Goal: Task Accomplishment & Management: Manage account settings

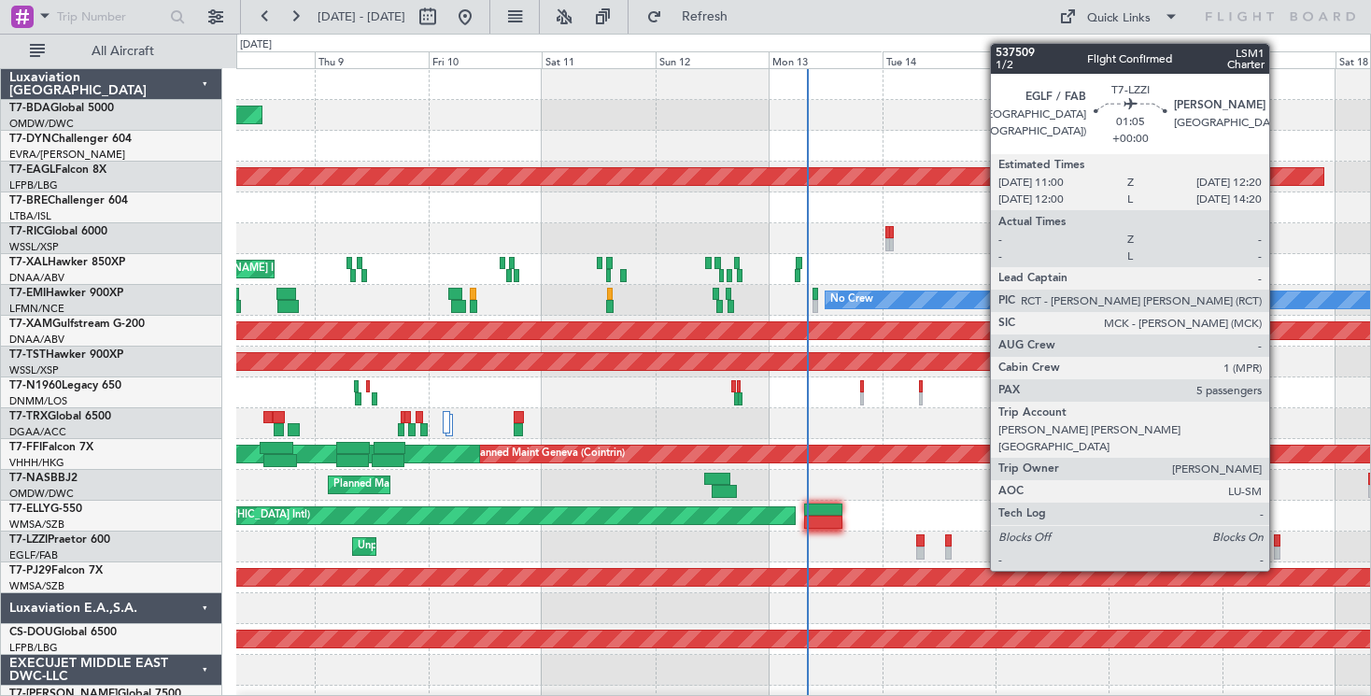
click at [1278, 536] on div at bounding box center [1277, 540] width 7 height 13
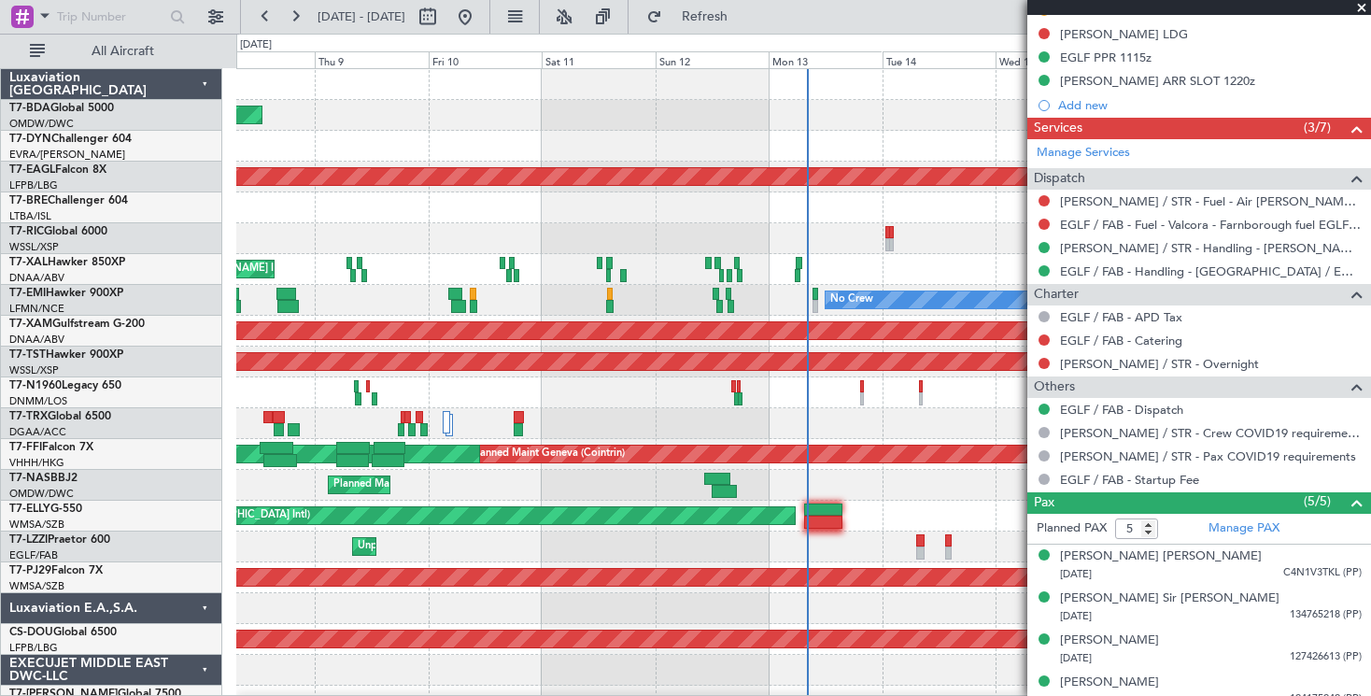
scroll to position [643, 0]
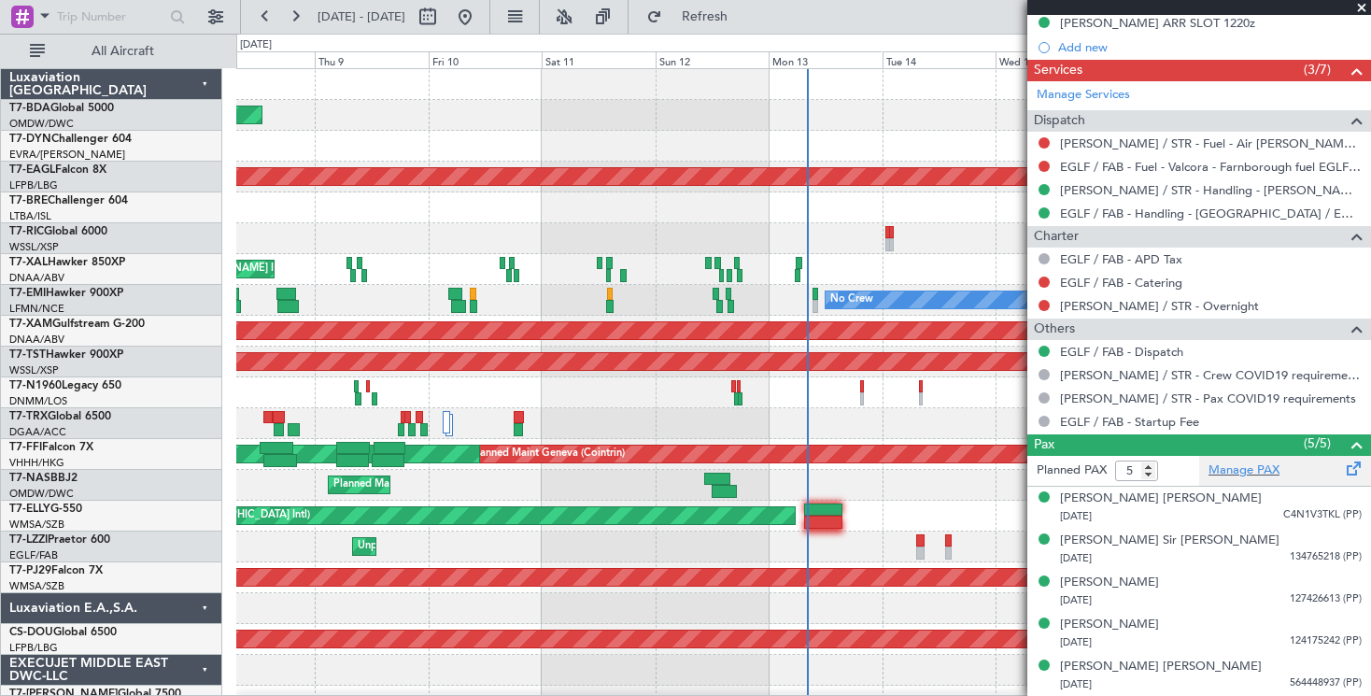
click at [1343, 471] on span at bounding box center [1354, 465] width 22 height 14
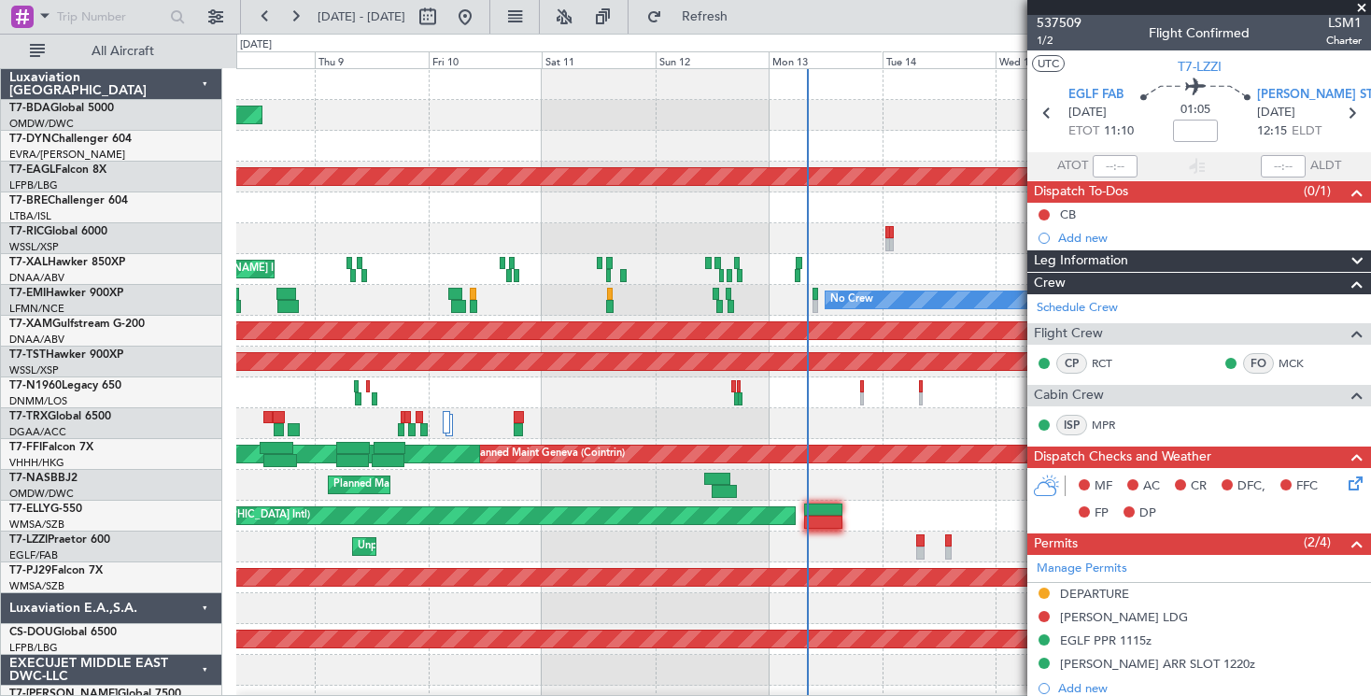
scroll to position [0, 0]
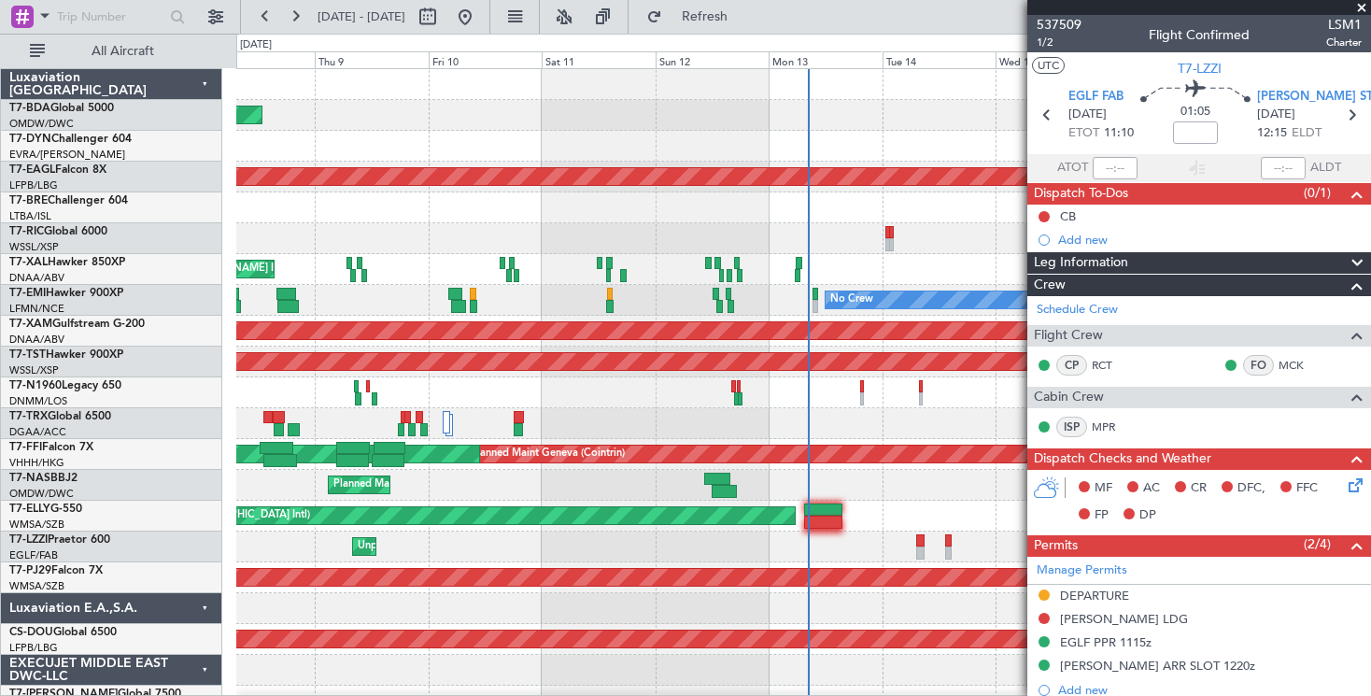
click at [1361, 7] on span at bounding box center [1362, 8] width 19 height 17
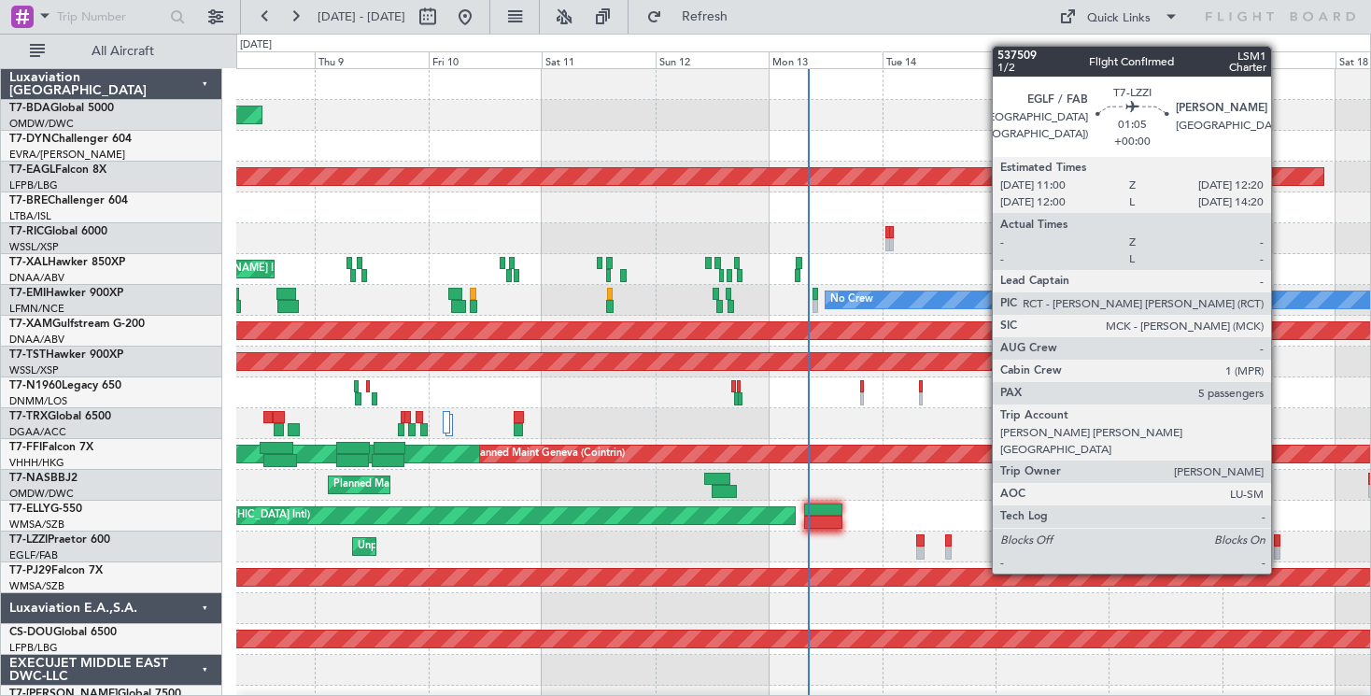
click at [1279, 539] on div at bounding box center [1277, 540] width 7 height 13
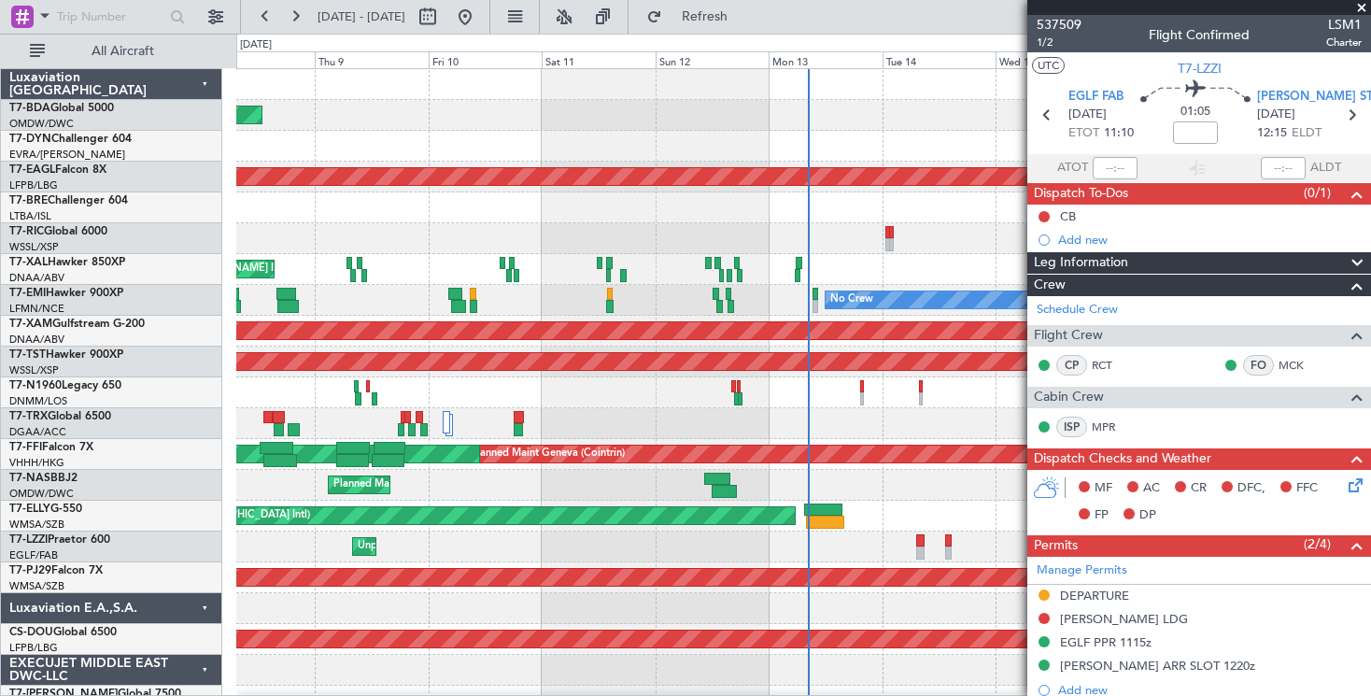
click at [1000, 470] on div "Planned Maint Abuja ([PERSON_NAME] Intl)" at bounding box center [803, 485] width 1134 height 31
click at [1364, 6] on span at bounding box center [1362, 8] width 19 height 17
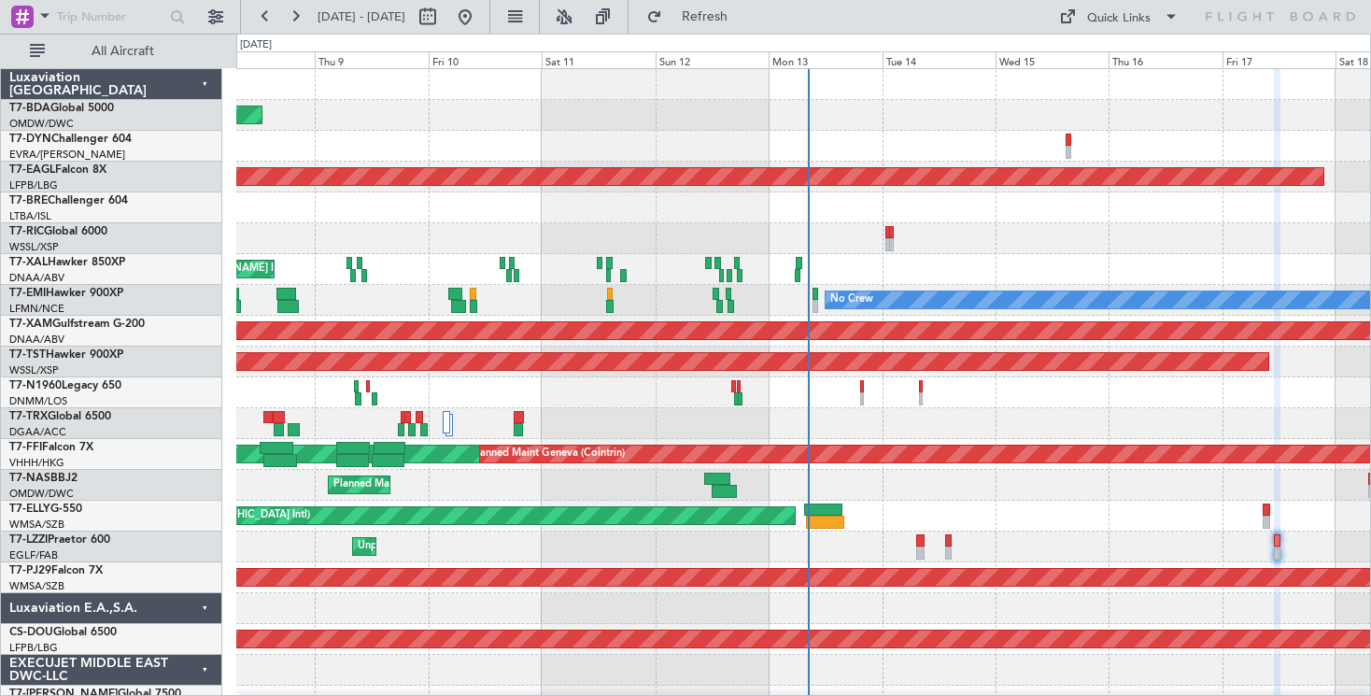
type input "0"
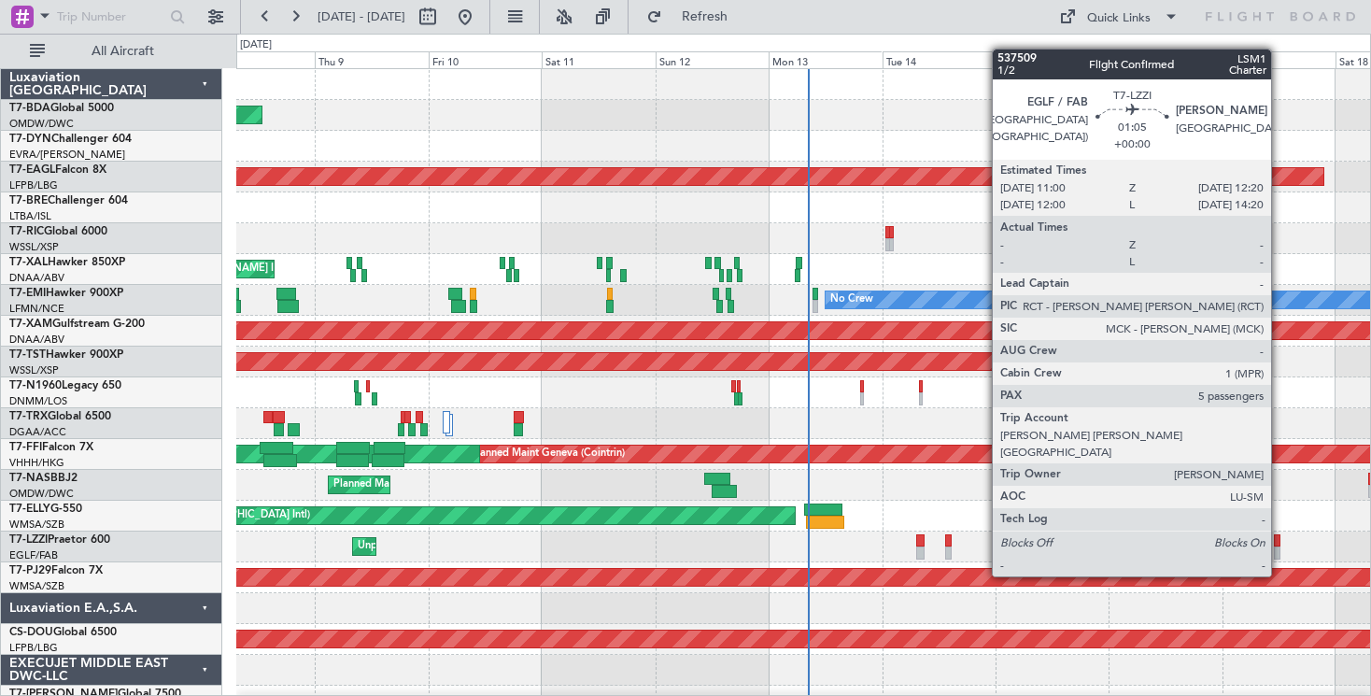
click at [1280, 542] on div at bounding box center [1277, 540] width 7 height 13
click at [1277, 541] on div at bounding box center [1277, 540] width 7 height 13
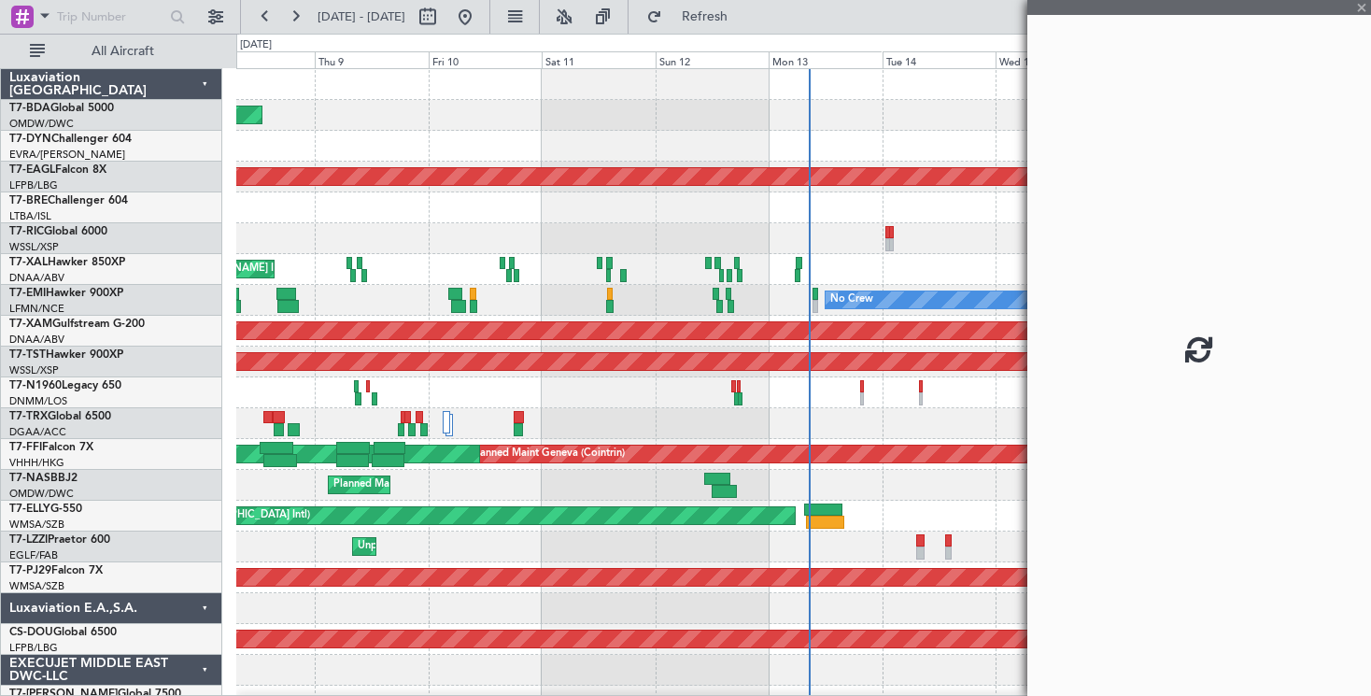
click at [1362, 7] on div at bounding box center [1200, 348] width 344 height 696
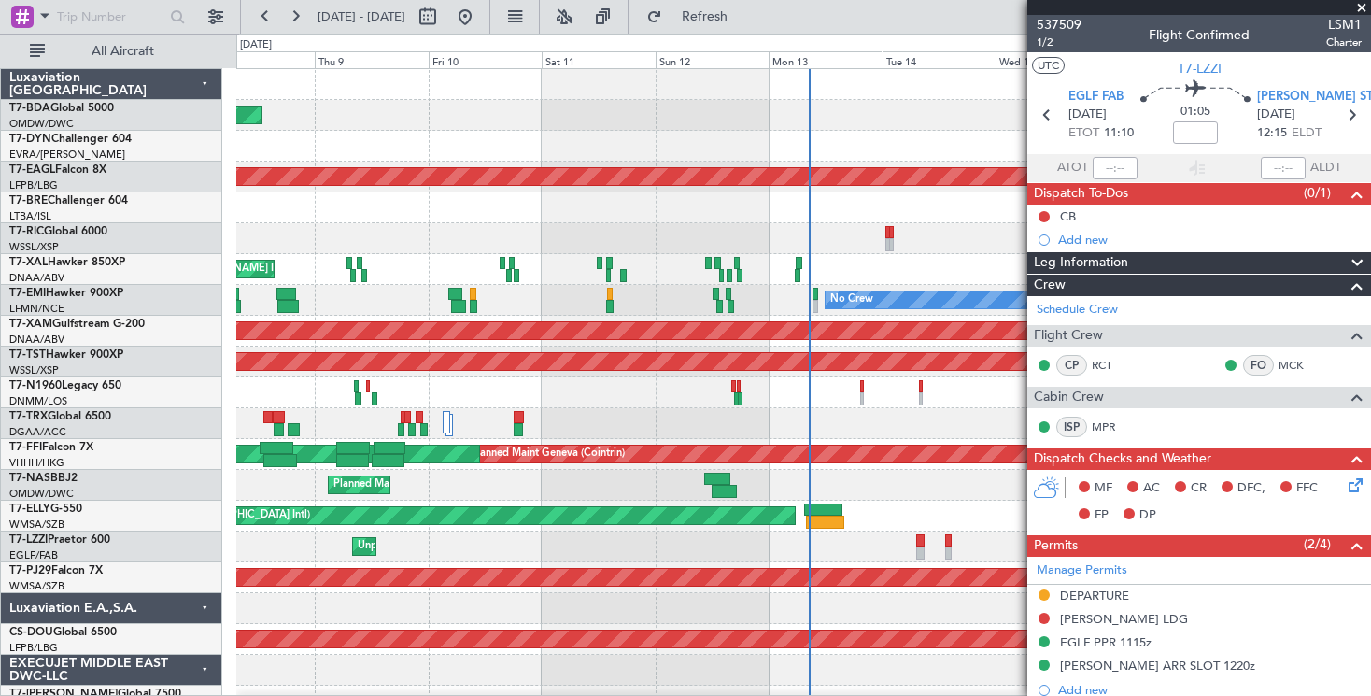
click at [1365, 9] on span at bounding box center [1362, 8] width 19 height 17
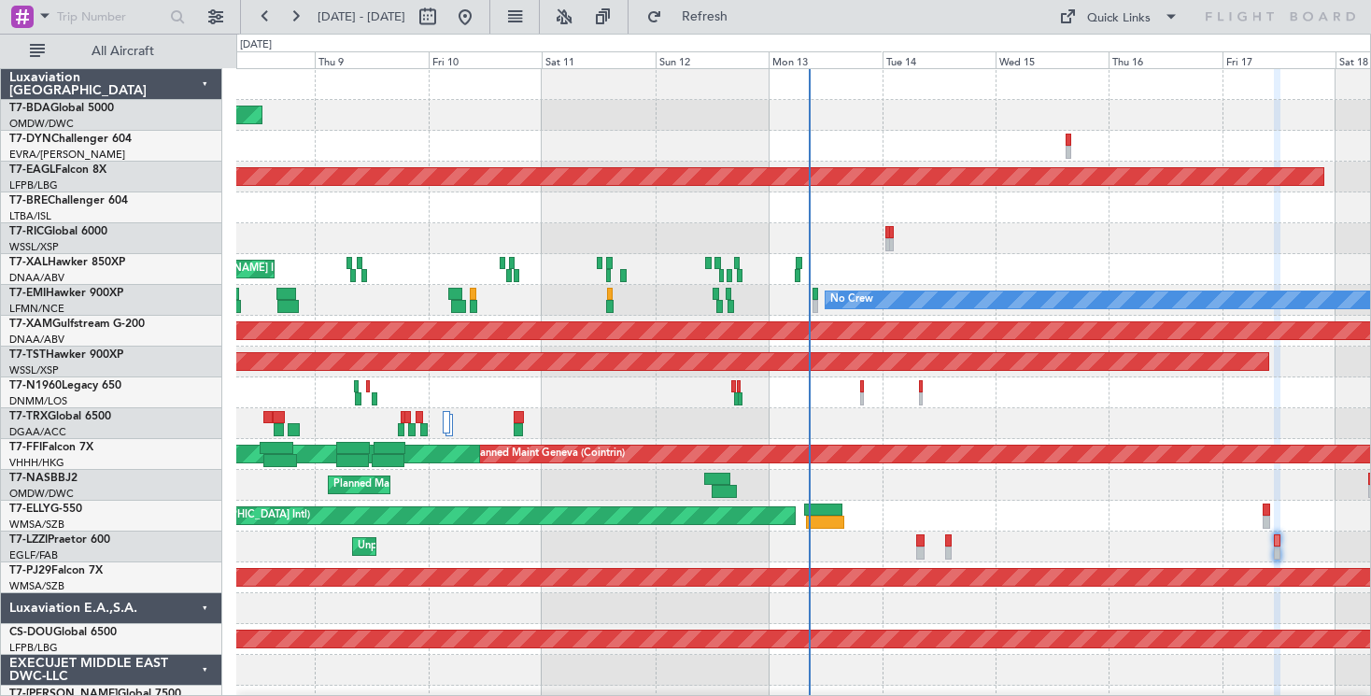
type input "0"
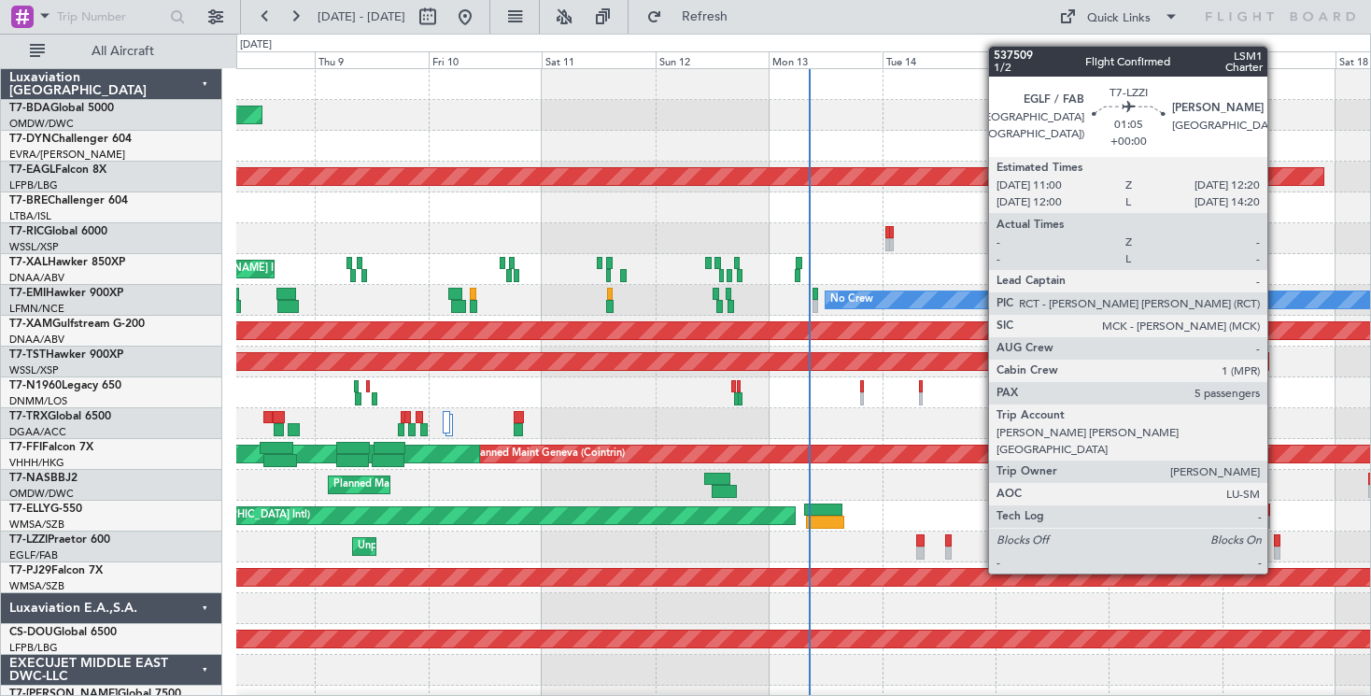
click at [1276, 539] on div at bounding box center [1277, 540] width 7 height 13
click at [1278, 541] on div at bounding box center [1277, 540] width 7 height 13
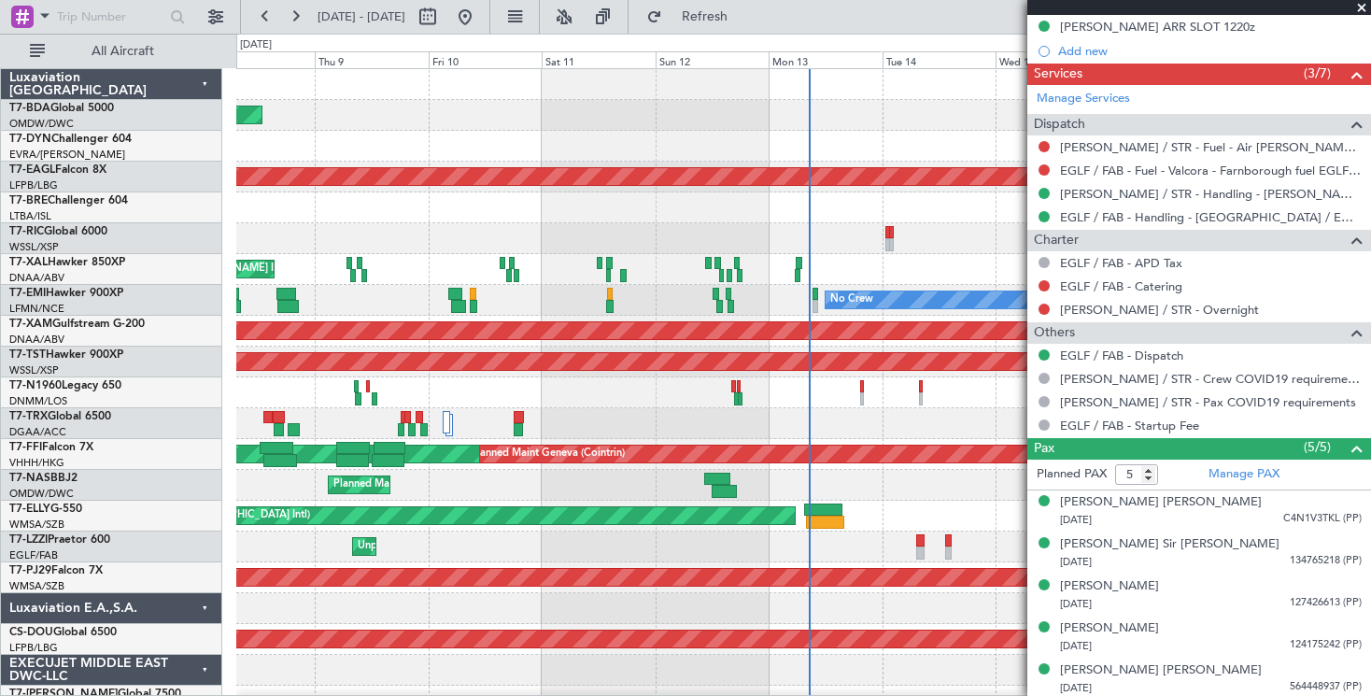
scroll to position [643, 0]
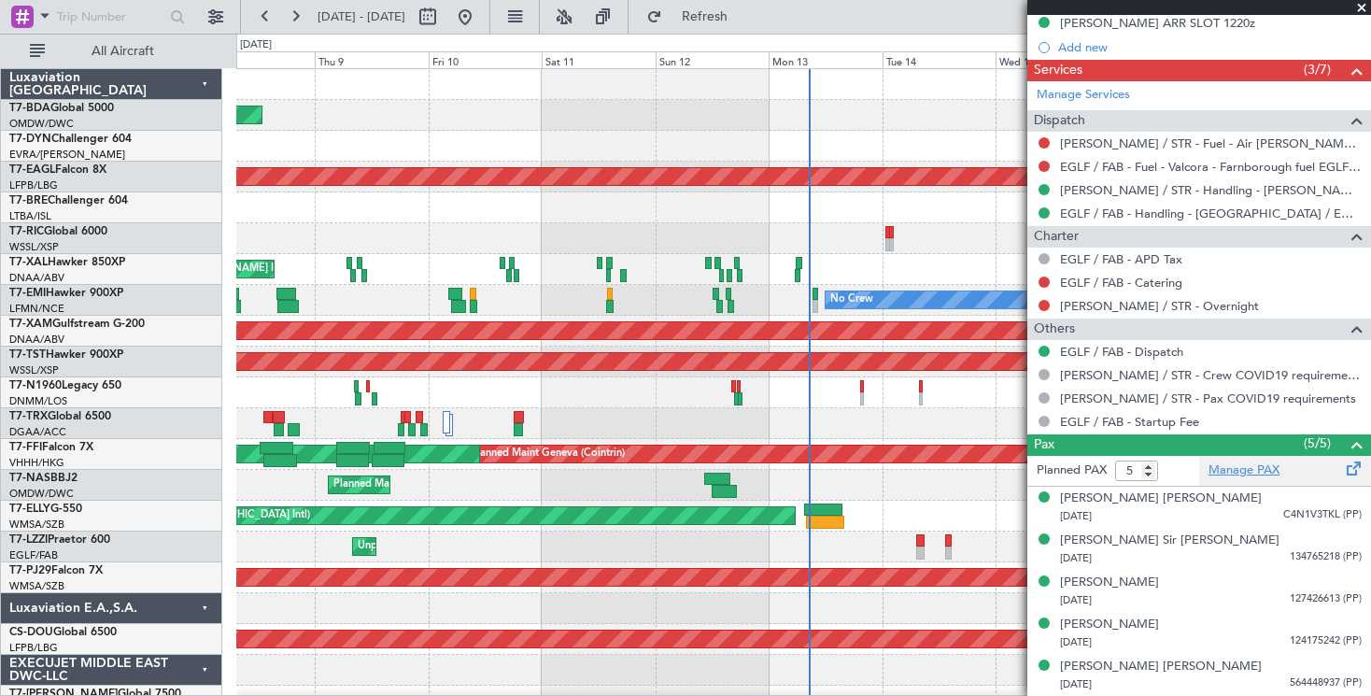
click at [1231, 472] on link "Manage PAX" at bounding box center [1244, 470] width 71 height 19
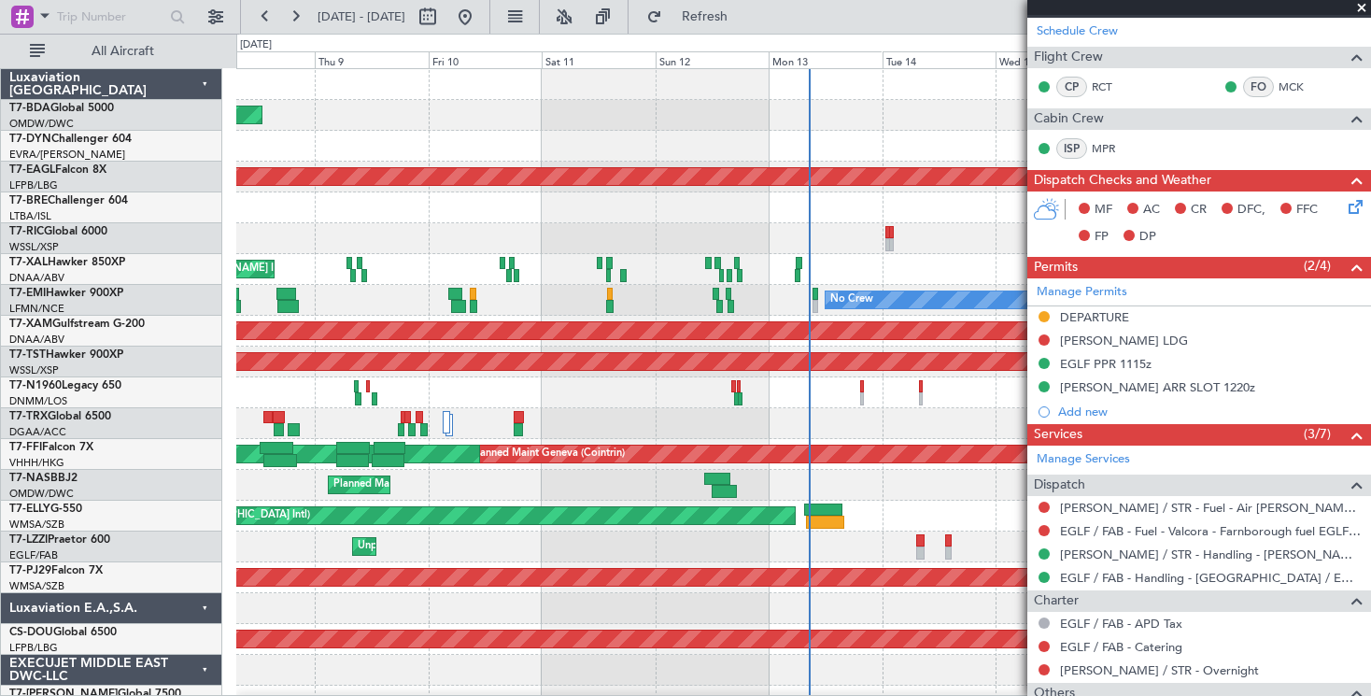
scroll to position [0, 0]
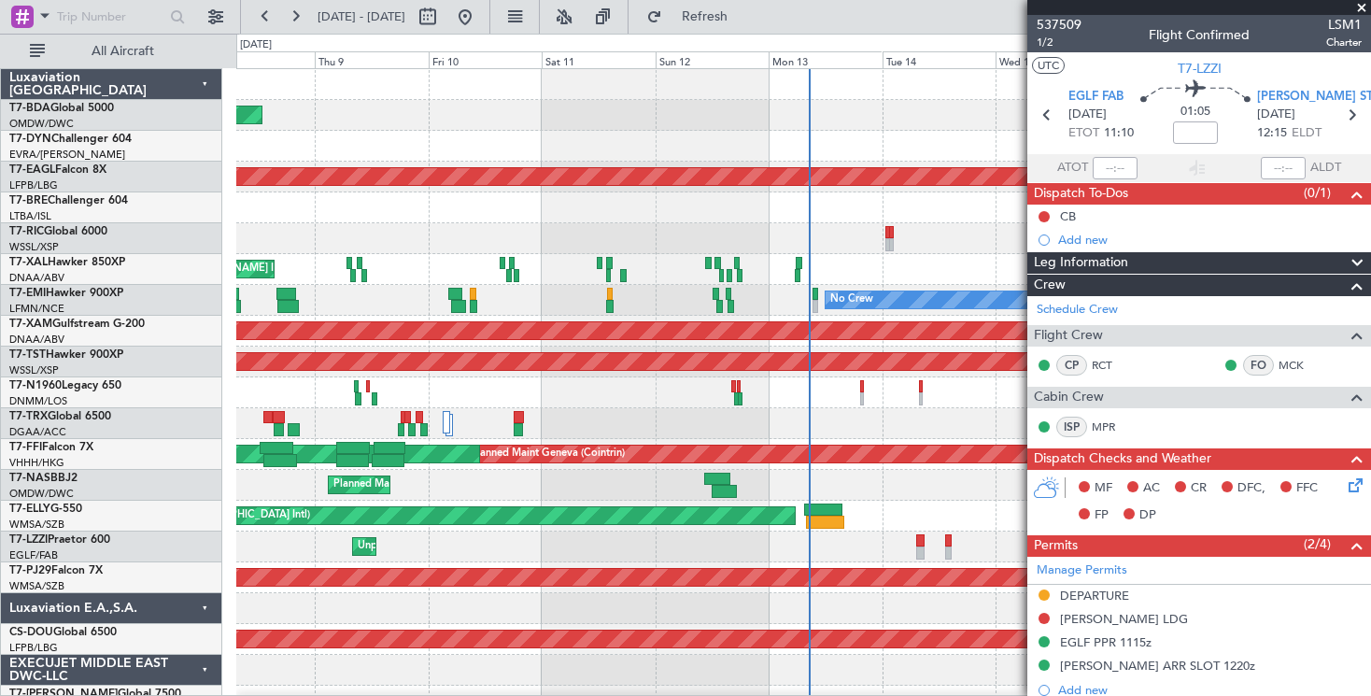
drag, startPoint x: 1365, startPoint y: 8, endPoint x: 1315, endPoint y: 44, distance: 60.9
click at [1365, 8] on span at bounding box center [1362, 8] width 19 height 17
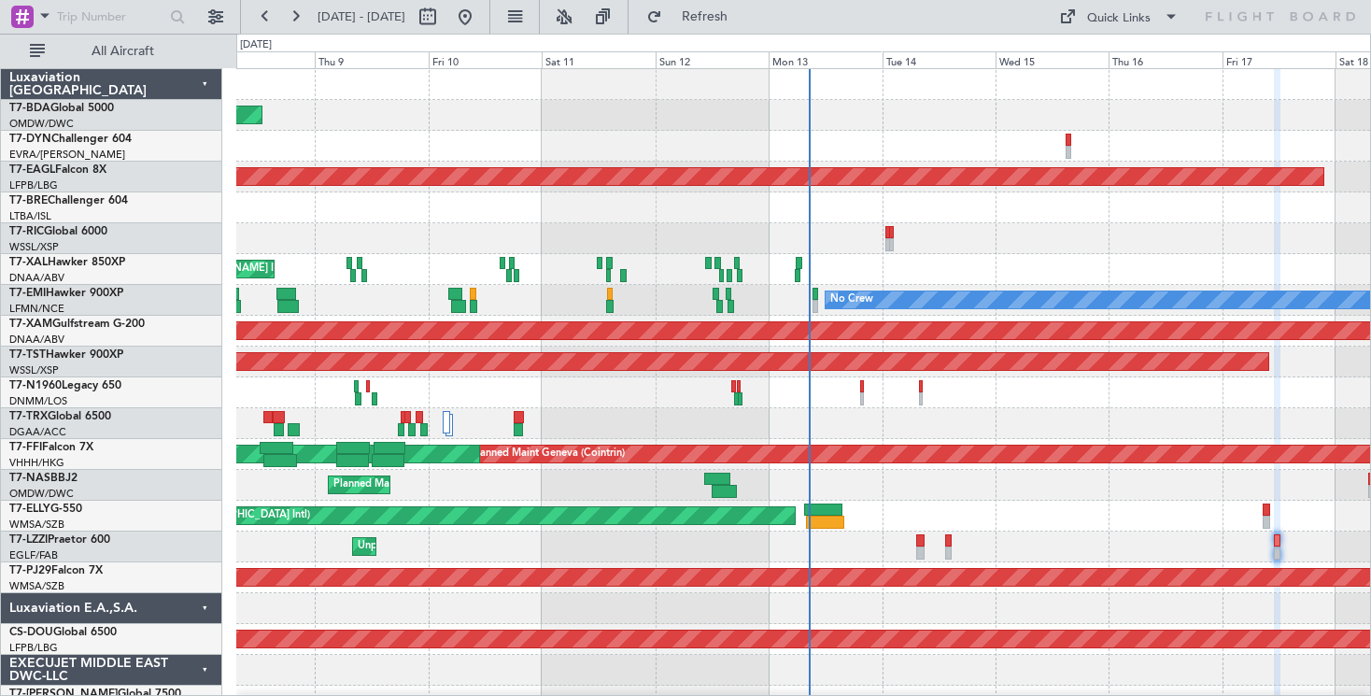
type input "0"
